Goal: Information Seeking & Learning: Understand process/instructions

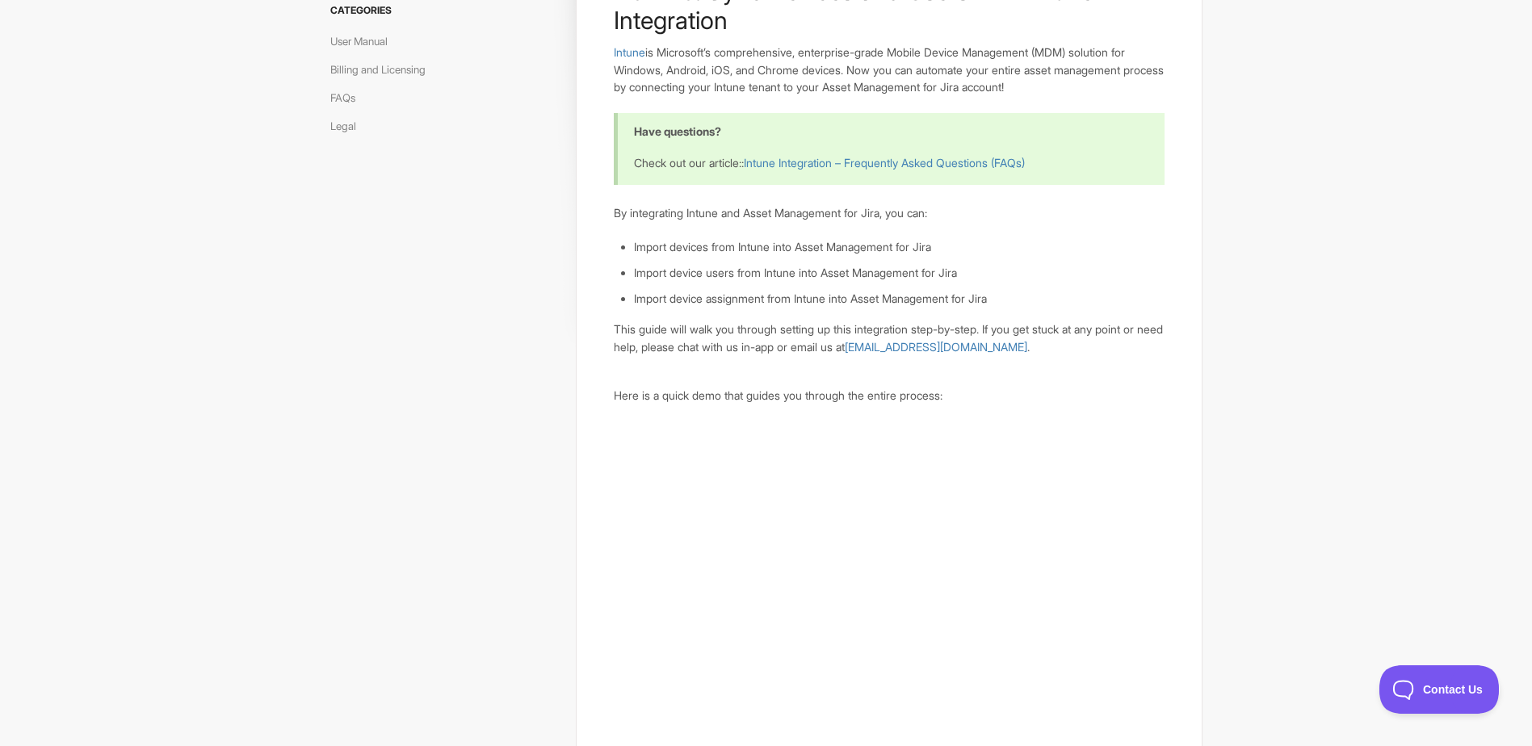
scroll to position [168, 0]
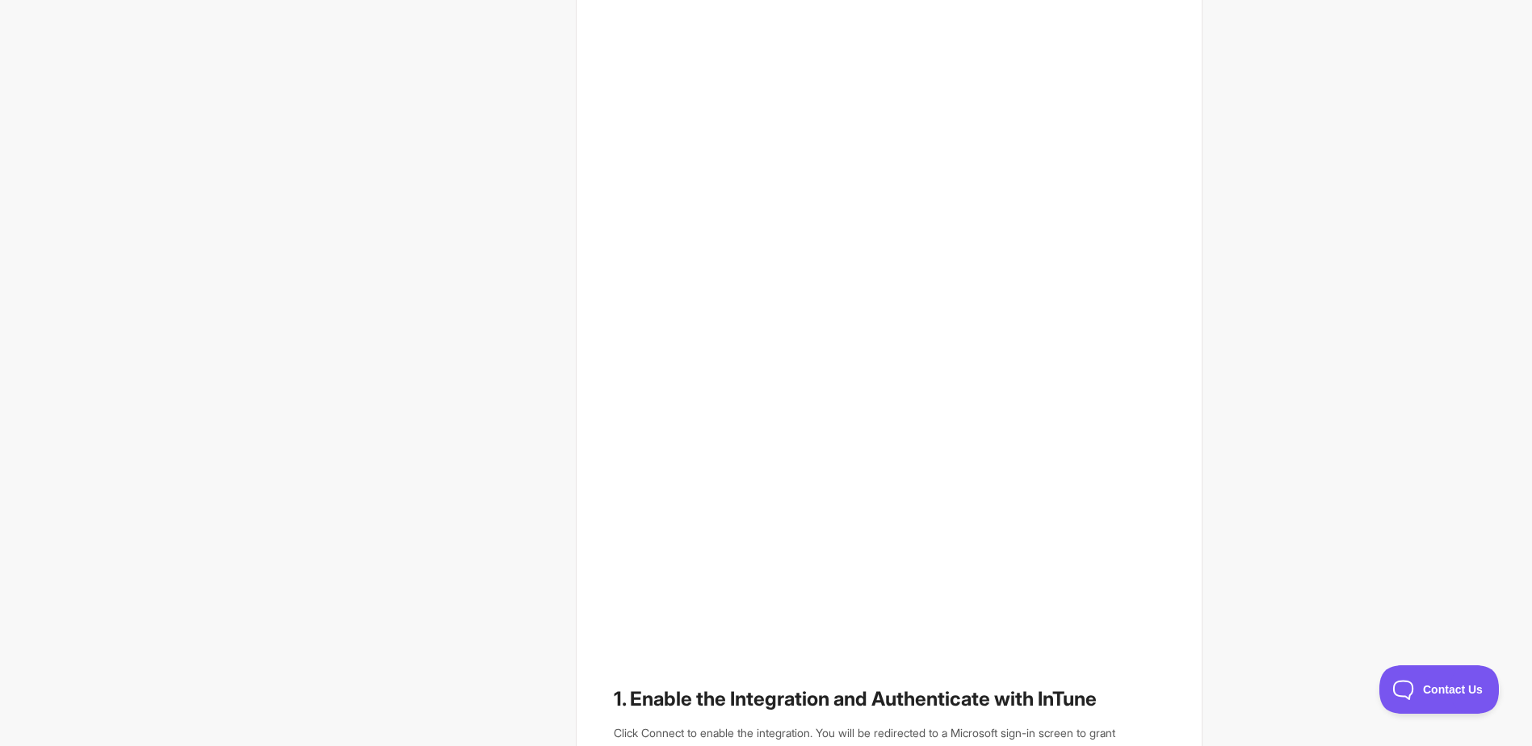
scroll to position [625, 0]
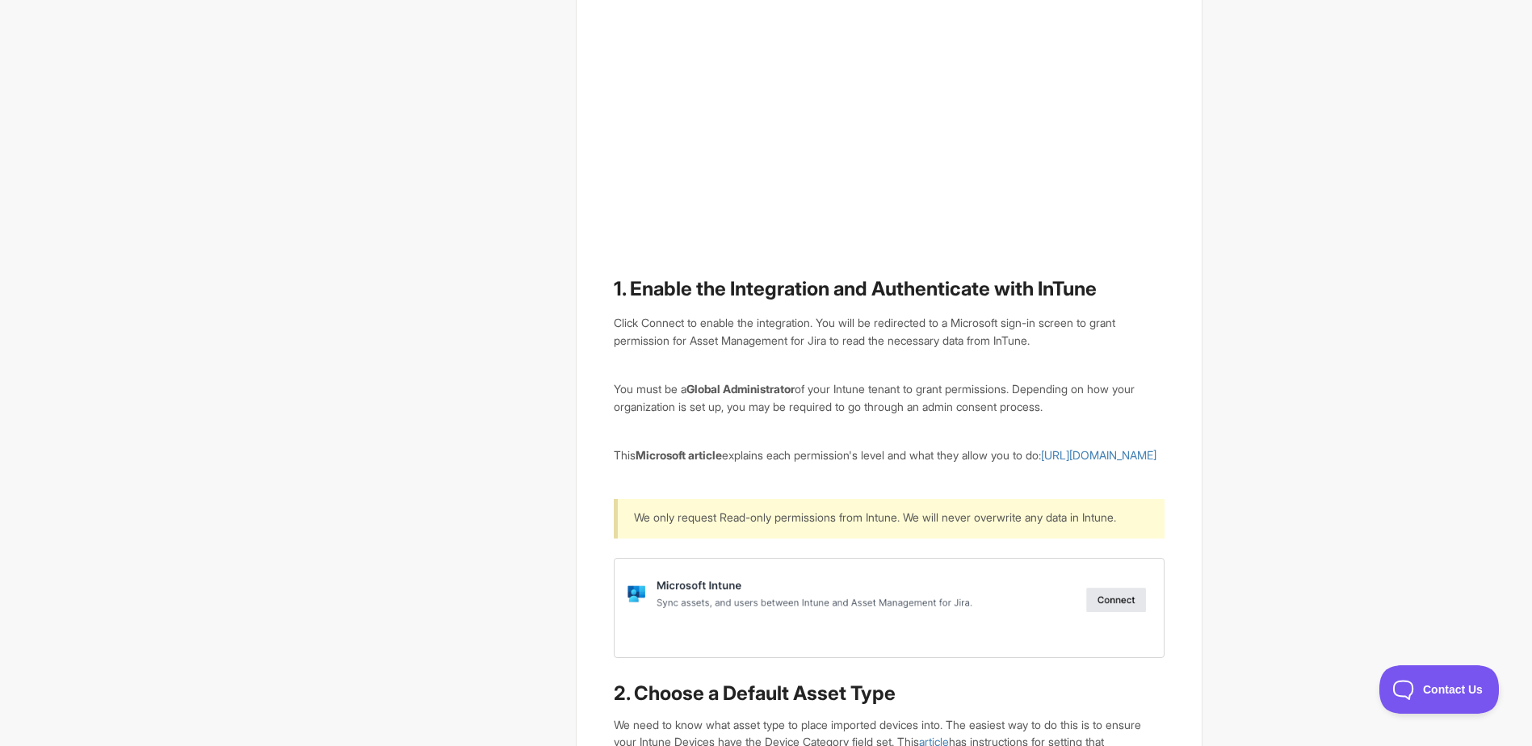
scroll to position [1110, 0]
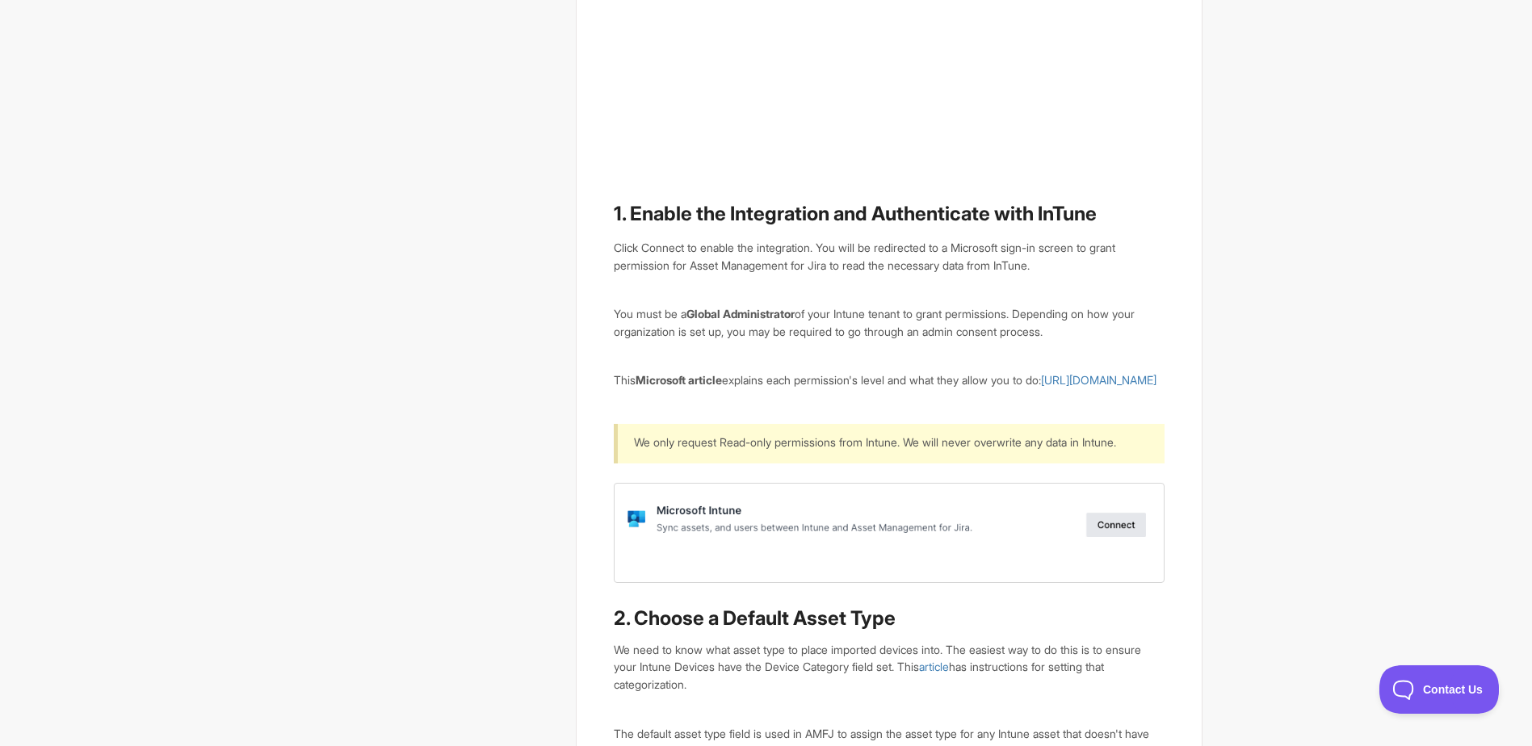
drag, startPoint x: 1222, startPoint y: 330, endPoint x: 1090, endPoint y: 291, distance: 137.5
drag, startPoint x: 1090, startPoint y: 291, endPoint x: 987, endPoint y: 277, distance: 104.3
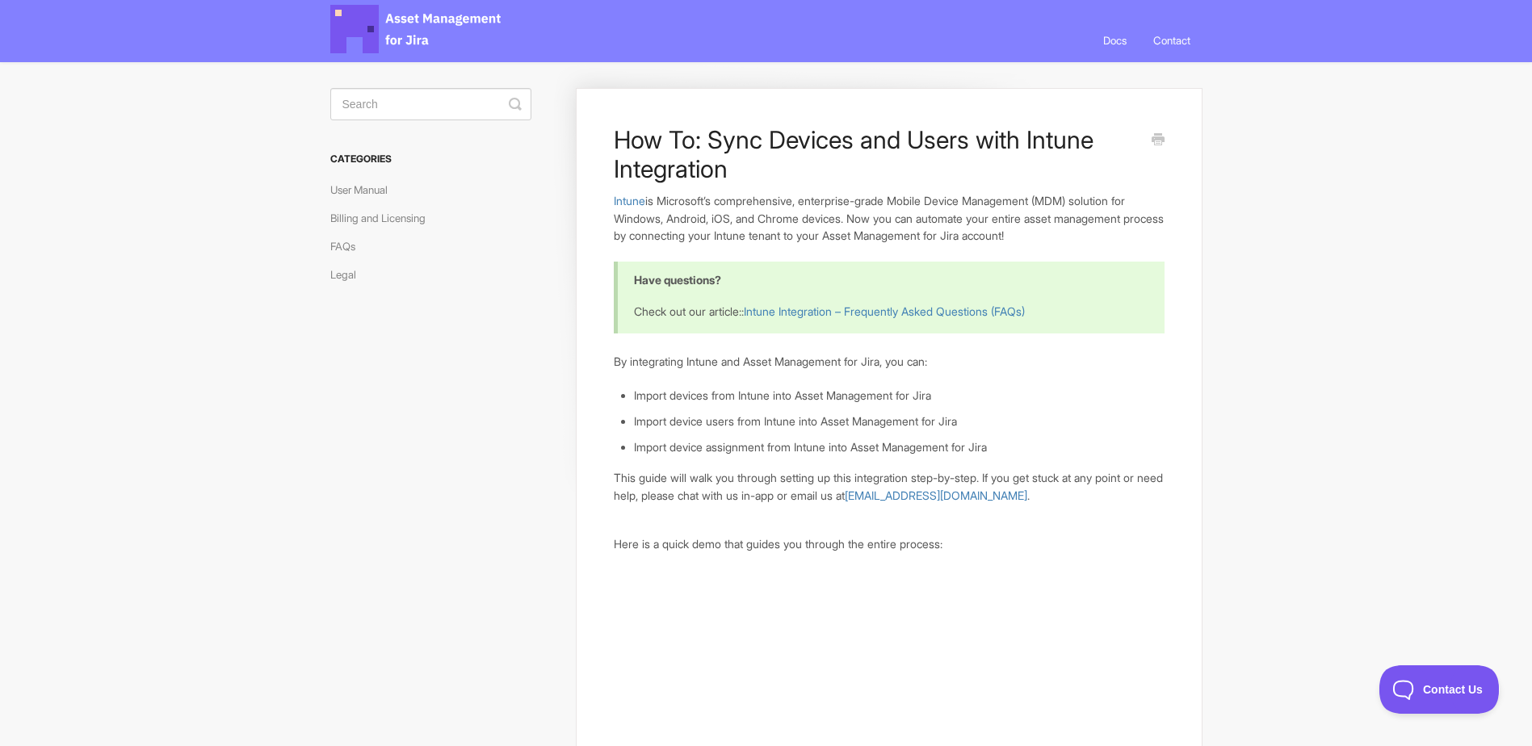
scroll to position [0, 0]
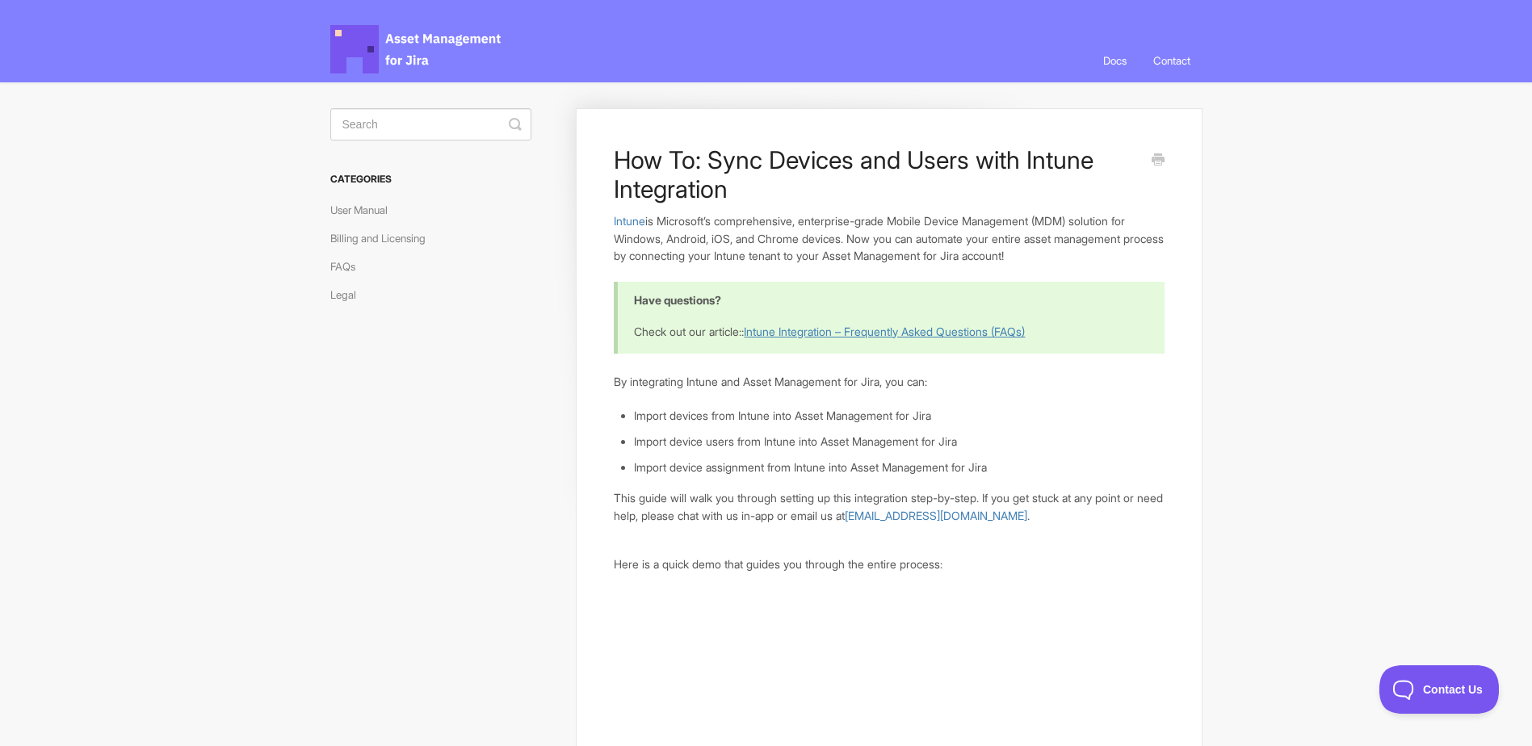
click at [792, 325] on link "Intune Integration – Frequently Asked Questions (FAQs)" at bounding box center [884, 332] width 281 height 14
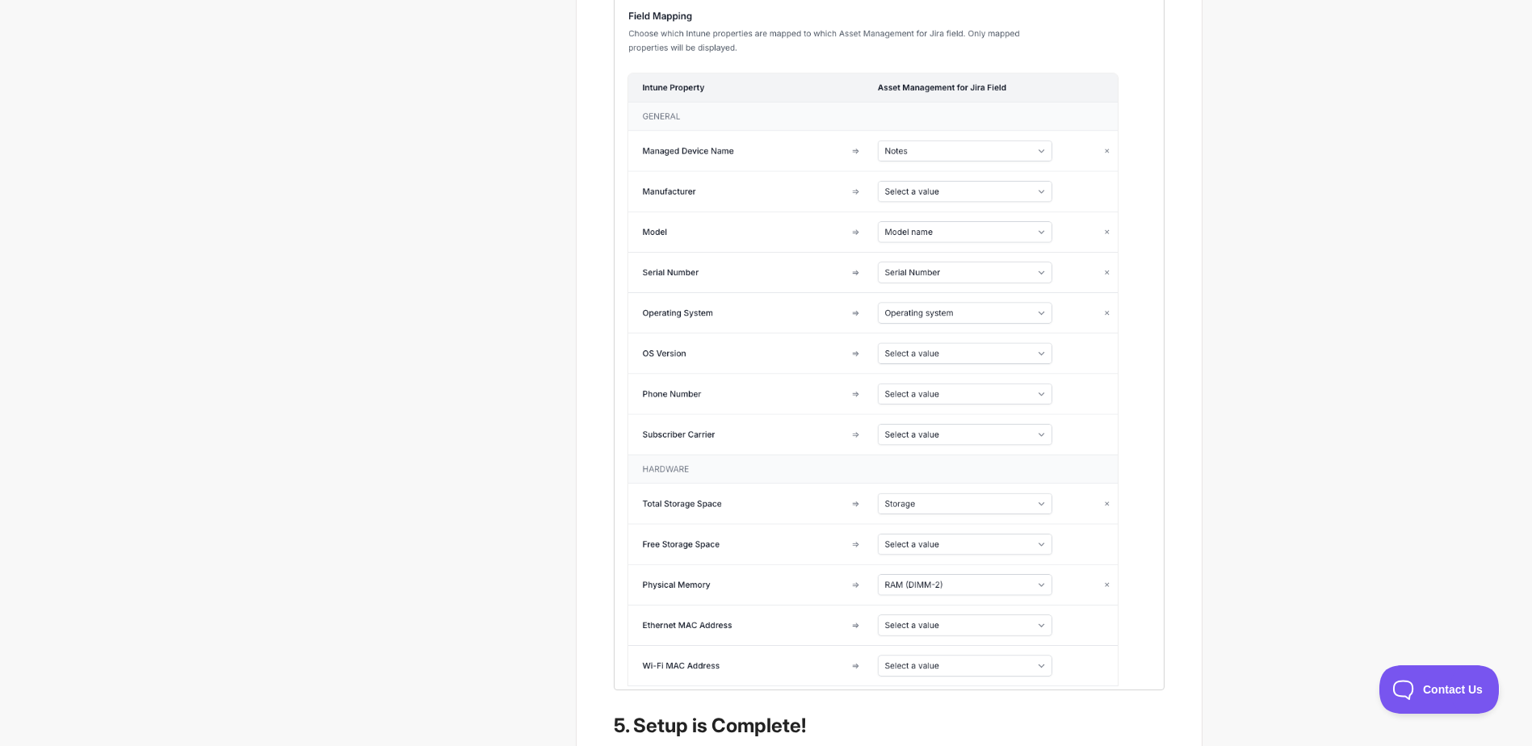
scroll to position [3307, 0]
